Goal: Task Accomplishment & Management: Manage account settings

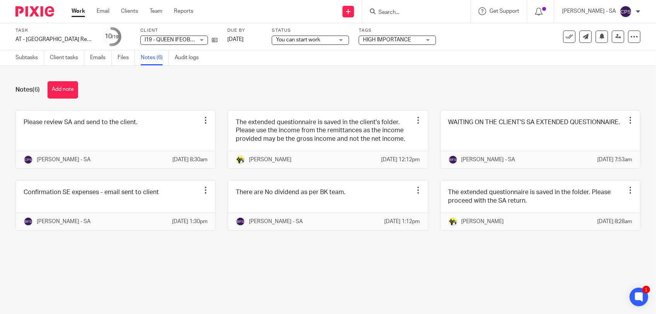
click at [397, 9] on input "Search" at bounding box center [413, 12] width 70 height 7
paste input "Sheila"
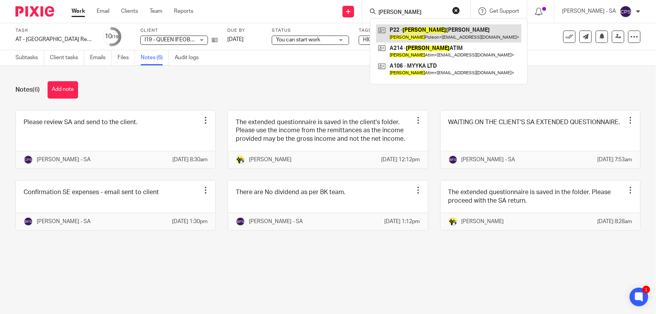
type input "Sheila"
click at [298, 87] on div "Notes (6) Add note" at bounding box center [327, 89] width 625 height 17
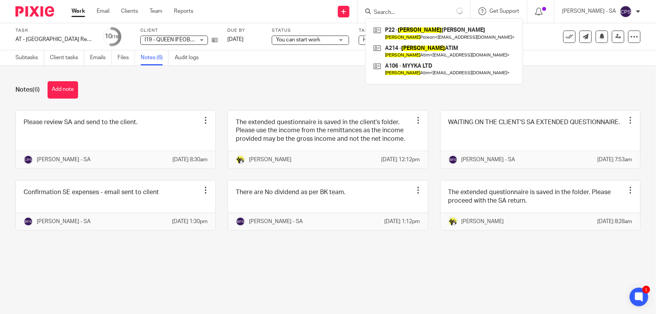
type input "Sheila"
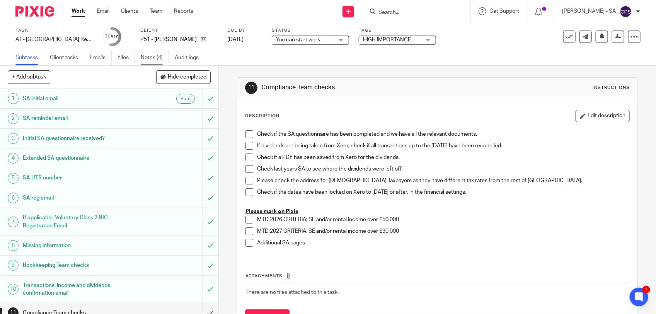
click at [149, 60] on link "Notes (4)" at bounding box center [155, 57] width 28 height 15
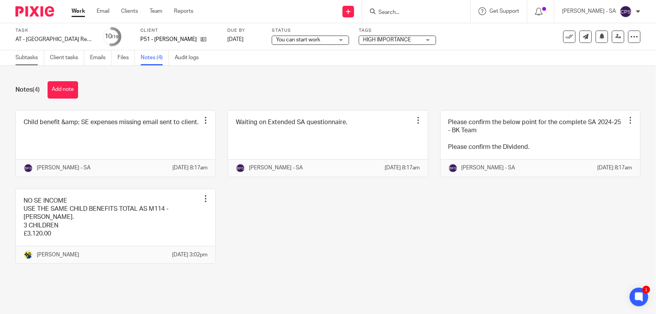
click at [22, 58] on link "Subtasks" at bounding box center [29, 57] width 29 height 15
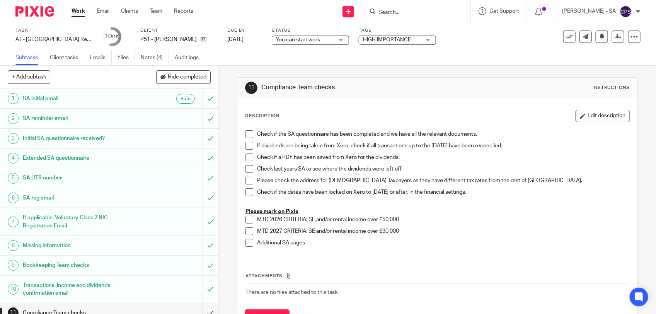
scroll to position [178, 0]
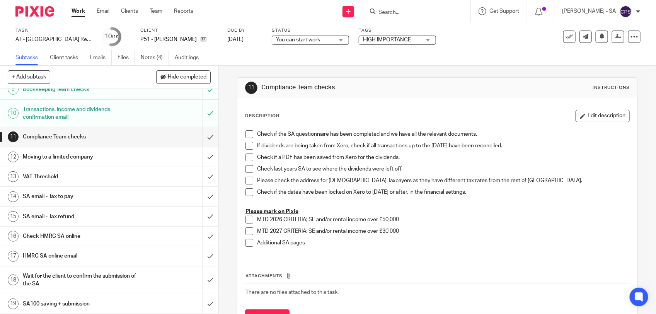
click at [76, 192] on h1 "SA email - Tax to pay" at bounding box center [80, 197] width 115 height 12
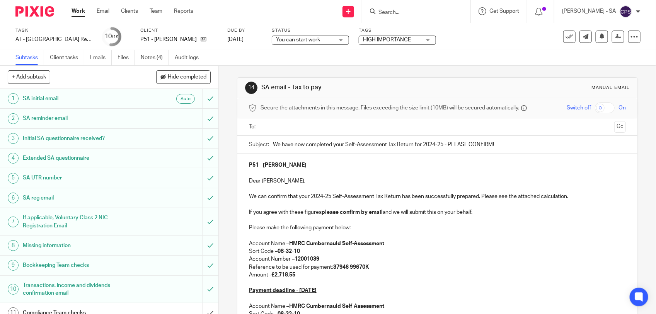
scroll to position [48, 0]
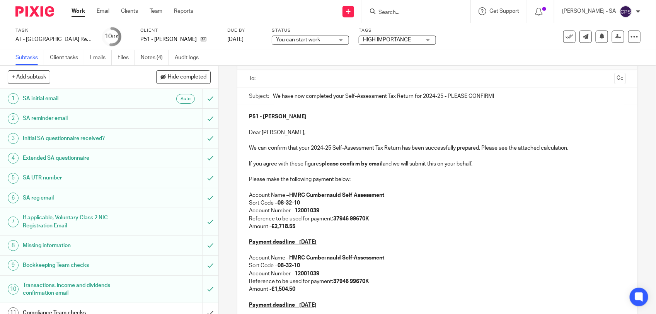
drag, startPoint x: 273, startPoint y: 227, endPoint x: 297, endPoint y: 225, distance: 23.6
click at [297, 225] on p "Amount - £2,718.55" at bounding box center [437, 227] width 377 height 8
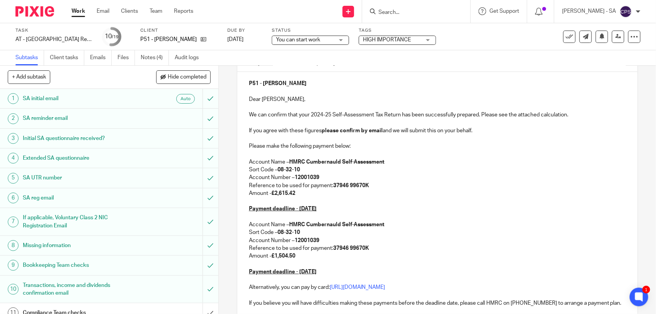
scroll to position [97, 0]
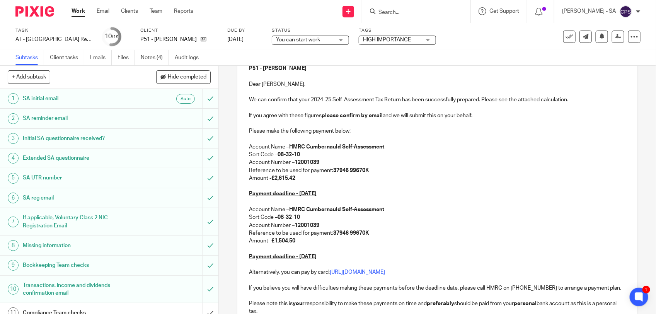
drag, startPoint x: 274, startPoint y: 242, endPoint x: 304, endPoint y: 242, distance: 30.1
click at [304, 242] on p "Amount - £1,504.50" at bounding box center [437, 241] width 377 height 8
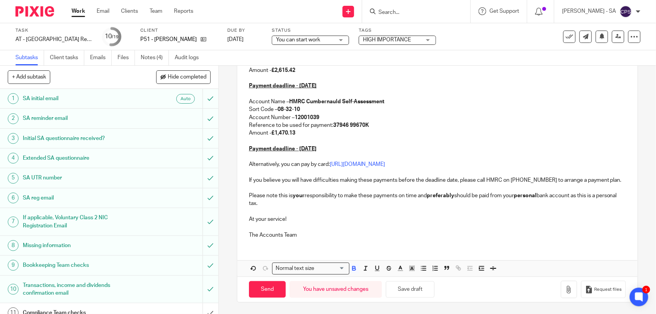
scroll to position [213, 0]
click at [398, 286] on button "Save draft" at bounding box center [410, 289] width 49 height 17
click at [416, 292] on button "Save draft" at bounding box center [410, 289] width 49 height 17
click at [157, 56] on link "Notes (4)" at bounding box center [155, 57] width 28 height 15
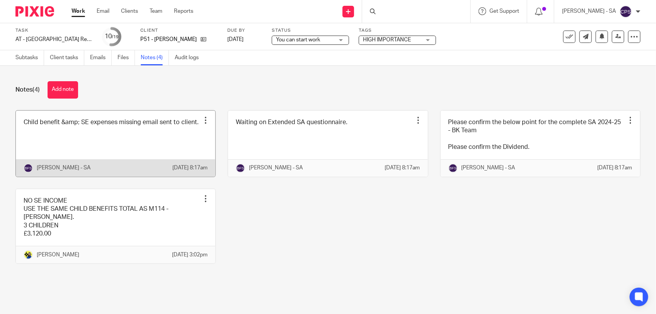
click at [87, 145] on link at bounding box center [115, 144] width 199 height 66
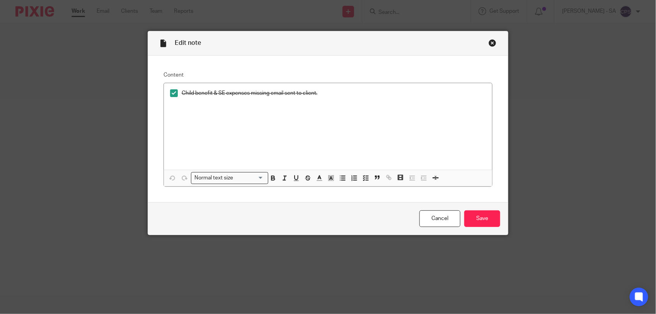
click at [488, 43] on div "Close this dialog window" at bounding box center [492, 43] width 8 height 8
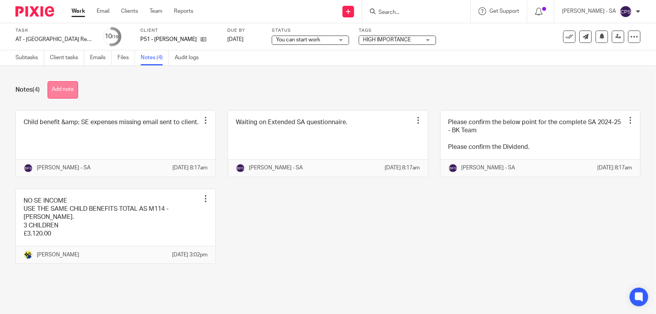
click at [55, 93] on button "Add note" at bounding box center [63, 89] width 31 height 17
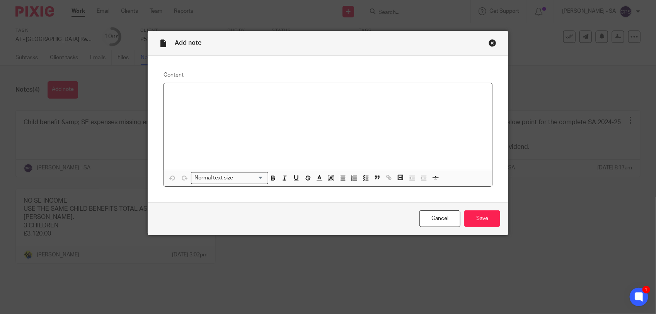
paste div
click at [189, 95] on p "Please check SA and send to the client." at bounding box center [328, 93] width 316 height 8
drag, startPoint x: 165, startPoint y: 93, endPoint x: 280, endPoint y: 94, distance: 114.8
click at [280, 94] on div "Please review SA and send to the client." at bounding box center [328, 126] width 328 height 87
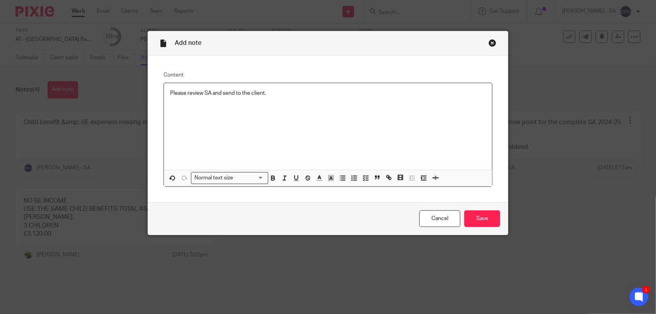
click at [356, 179] on span at bounding box center [353, 179] width 35 height 12
click at [362, 176] on icon "button" at bounding box center [365, 177] width 7 height 7
click at [294, 92] on p "Please review SA and send to the client." at bounding box center [334, 93] width 304 height 8
click at [480, 223] on input "Save" at bounding box center [482, 218] width 36 height 17
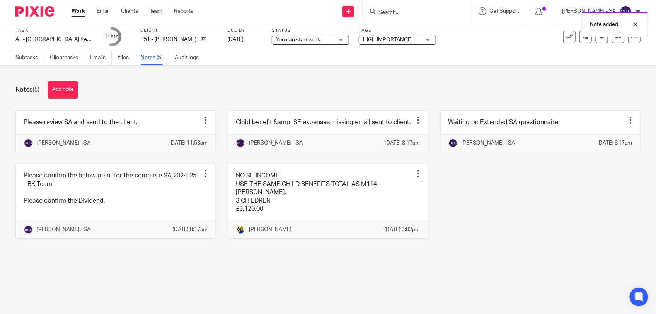
click at [294, 42] on span "You can start work" at bounding box center [305, 40] width 58 height 8
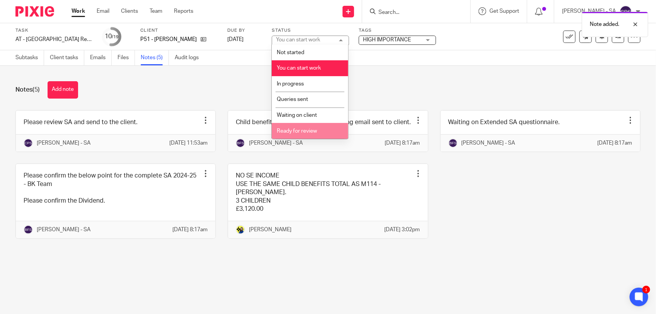
click at [297, 126] on li "Ready for review" at bounding box center [310, 131] width 77 height 16
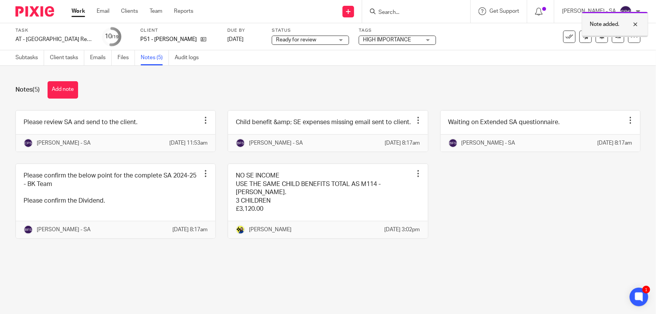
click at [636, 25] on div at bounding box center [629, 24] width 21 height 9
click at [615, 37] on icon at bounding box center [618, 37] width 6 height 6
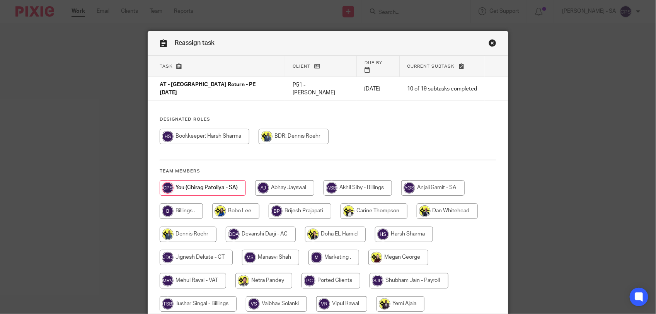
scroll to position [48, 0]
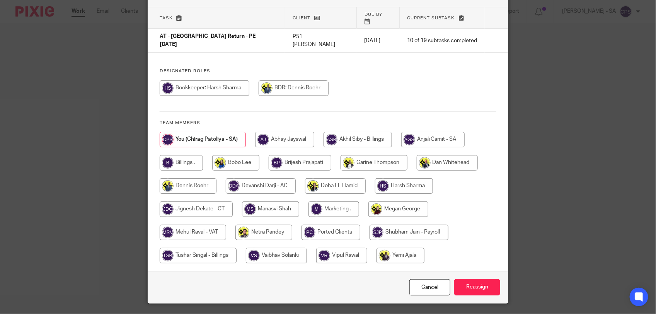
click at [261, 225] on input "radio" at bounding box center [263, 232] width 57 height 15
radio input "true"
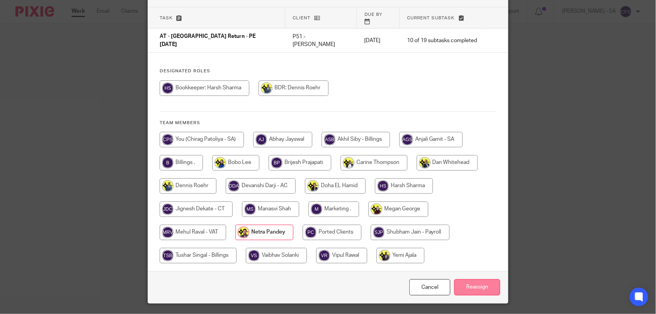
click at [472, 279] on input "Reassign" at bounding box center [477, 287] width 46 height 17
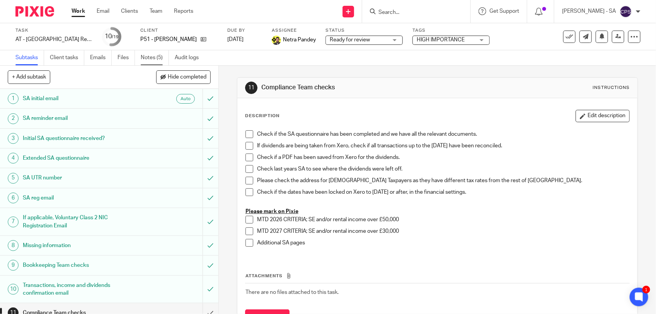
click at [157, 59] on link "Notes (5)" at bounding box center [155, 57] width 28 height 15
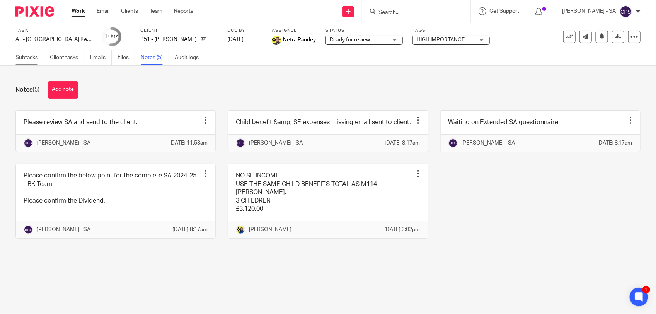
click at [20, 61] on link "Subtasks" at bounding box center [29, 57] width 29 height 15
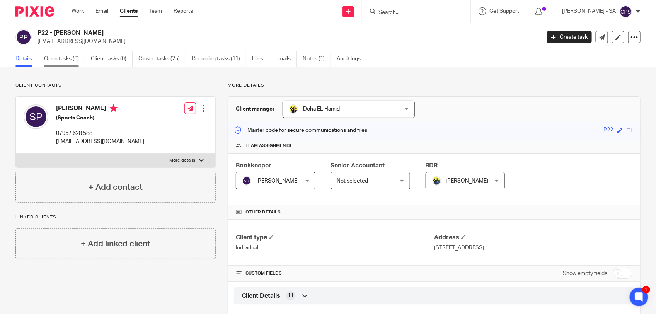
click at [58, 55] on link "Open tasks (6)" at bounding box center [64, 58] width 41 height 15
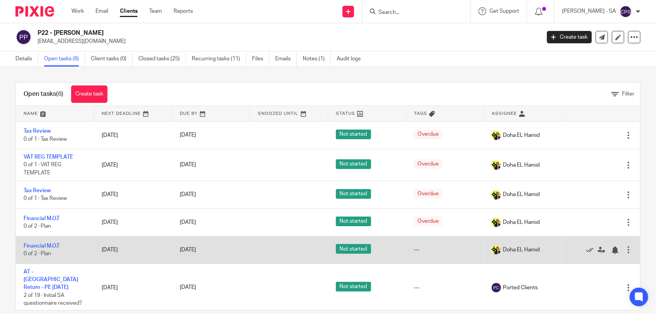
scroll to position [5, 0]
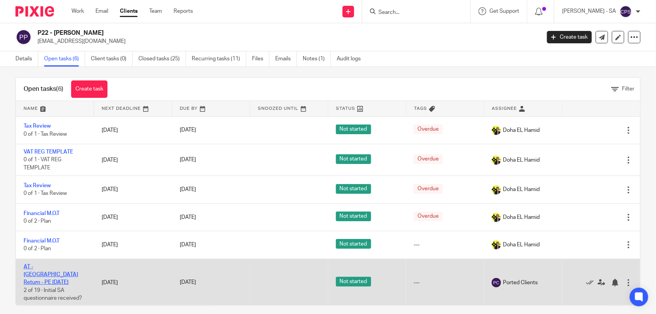
click at [63, 267] on link "AT - [GEOGRAPHIC_DATA] Return - PE [DATE]" at bounding box center [51, 274] width 54 height 21
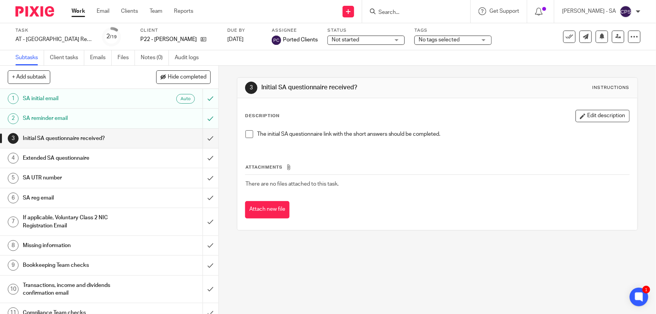
click at [246, 136] on span at bounding box center [249, 134] width 8 height 8
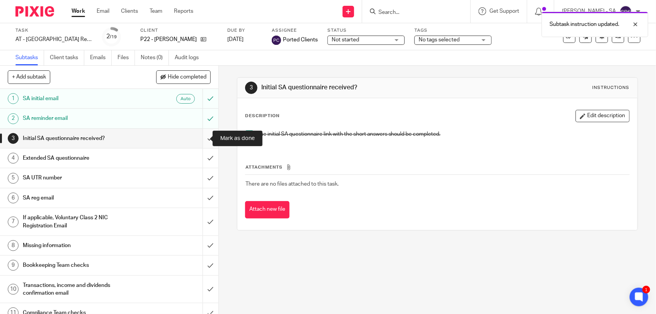
click at [199, 139] on input "submit" at bounding box center [109, 138] width 218 height 19
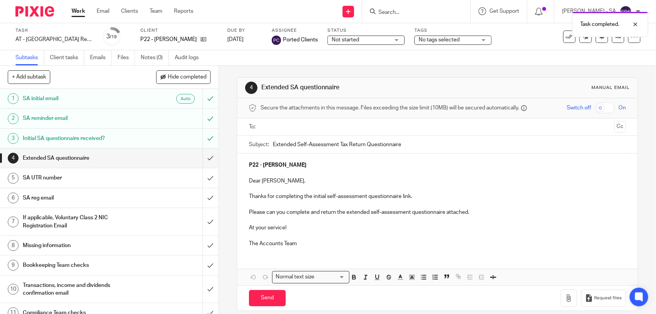
click at [284, 128] on input "text" at bounding box center [437, 126] width 348 height 9
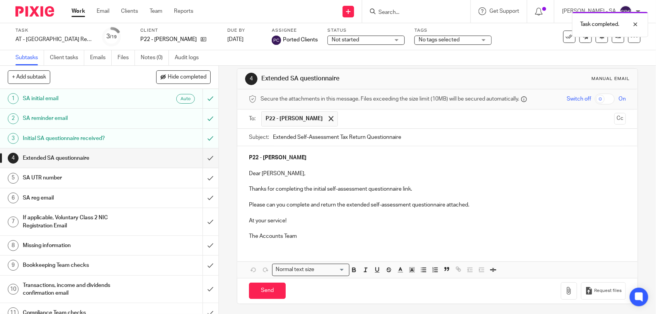
scroll to position [12, 0]
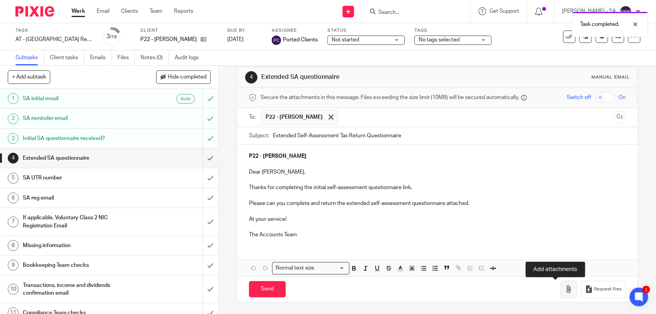
click at [565, 287] on icon "button" at bounding box center [569, 289] width 8 height 8
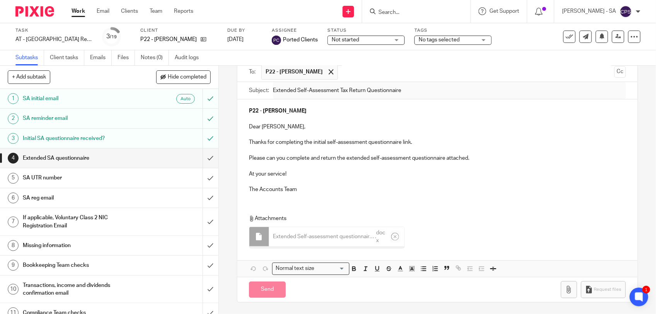
scroll to position [55, 0]
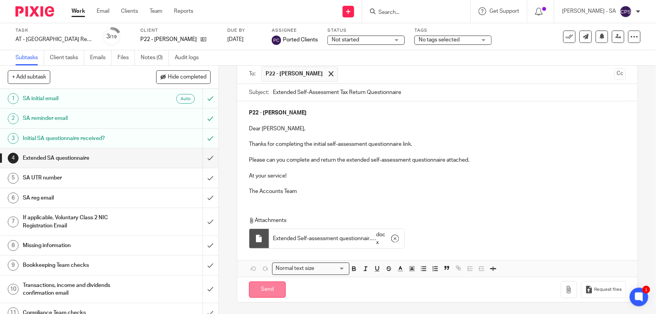
click at [267, 292] on input "Send" at bounding box center [267, 289] width 37 height 17
type input "Sent"
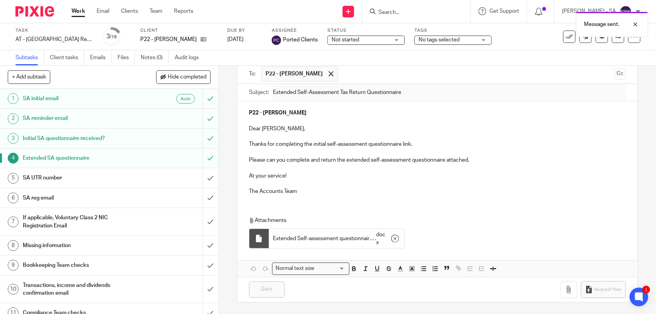
click at [367, 41] on span "Not started" at bounding box center [361, 40] width 58 height 8
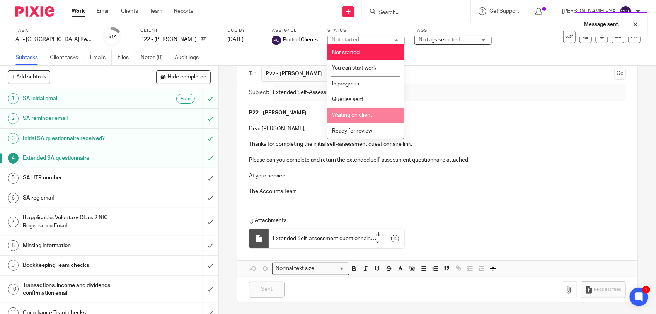
click at [366, 118] on li "Waiting on client" at bounding box center [365, 115] width 77 height 16
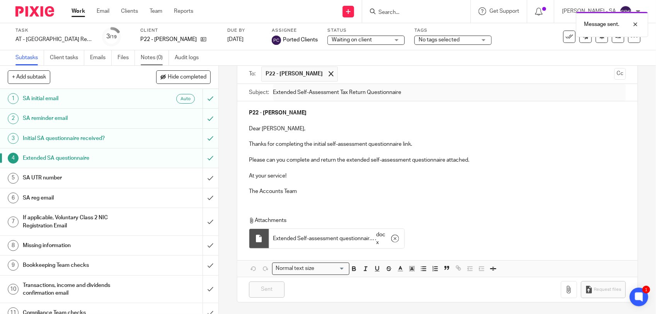
click at [163, 59] on link "Notes (0)" at bounding box center [155, 57] width 28 height 15
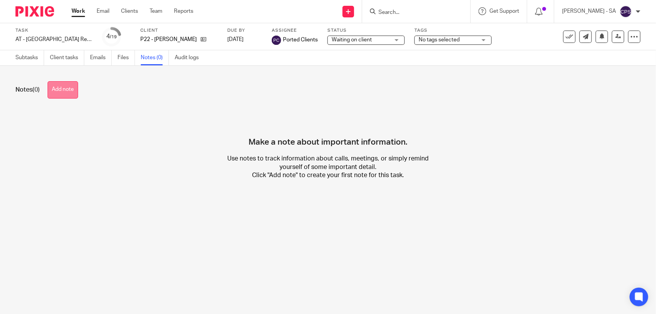
click at [54, 88] on button "Add note" at bounding box center [63, 89] width 31 height 17
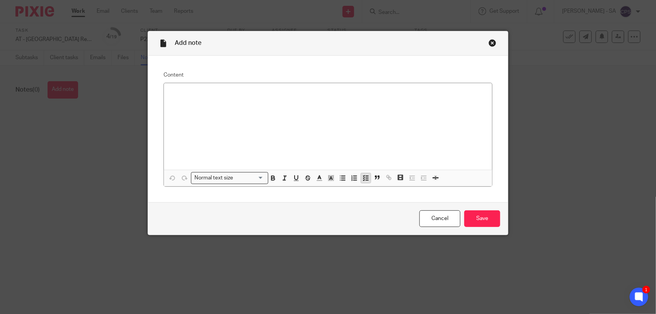
click at [362, 179] on icon "button" at bounding box center [365, 177] width 7 height 7
drag, startPoint x: 165, startPoint y: 94, endPoint x: 272, endPoint y: 94, distance: 106.7
click at [271, 94] on div "Waiting on extended SA questionnaire." at bounding box center [328, 126] width 328 height 87
click at [362, 174] on icon "button" at bounding box center [365, 177] width 7 height 7
click at [301, 107] on div "Waiting on extended SA questionnaire." at bounding box center [328, 126] width 328 height 87
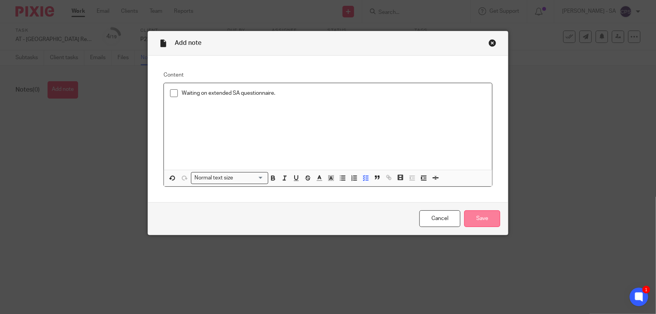
click at [473, 219] on input "Save" at bounding box center [482, 218] width 36 height 17
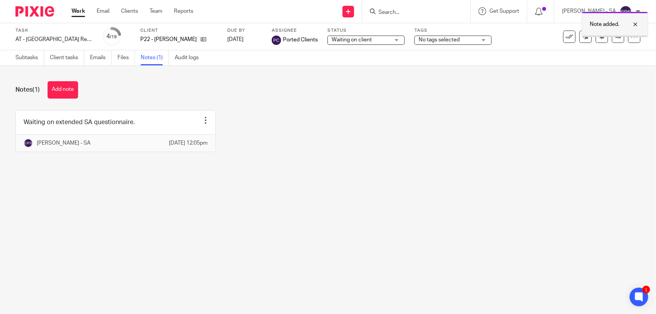
click at [638, 25] on div at bounding box center [629, 24] width 21 height 9
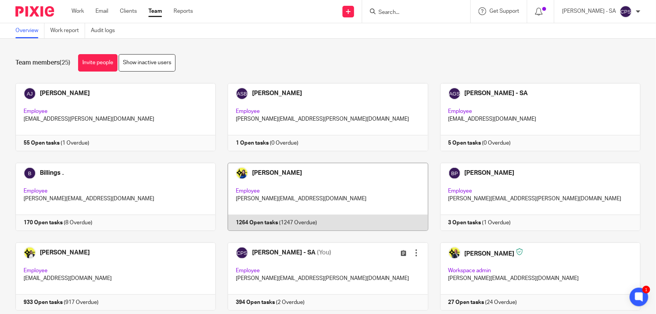
scroll to position [48, 0]
